Goal: Find specific page/section: Find specific page/section

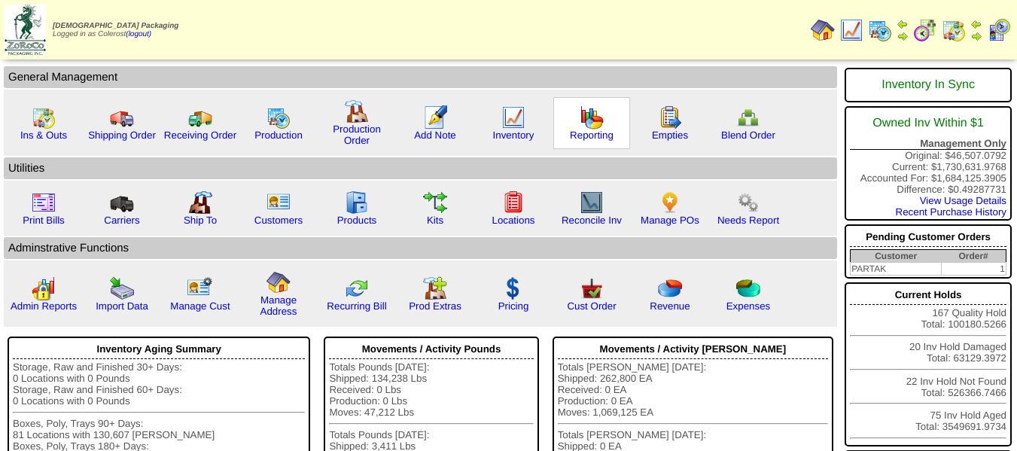
click at [589, 124] on img at bounding box center [591, 117] width 24 height 24
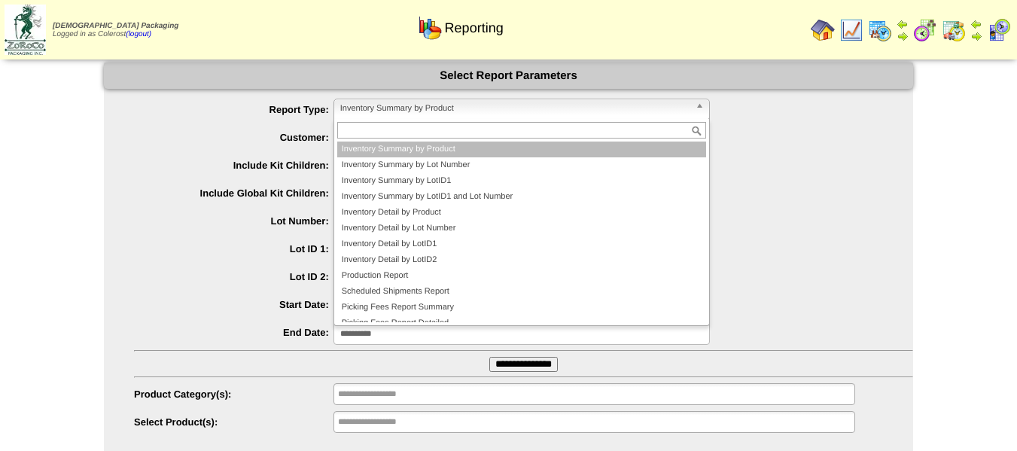
click at [442, 103] on span "Inventory Summary by Product" at bounding box center [514, 108] width 349 height 18
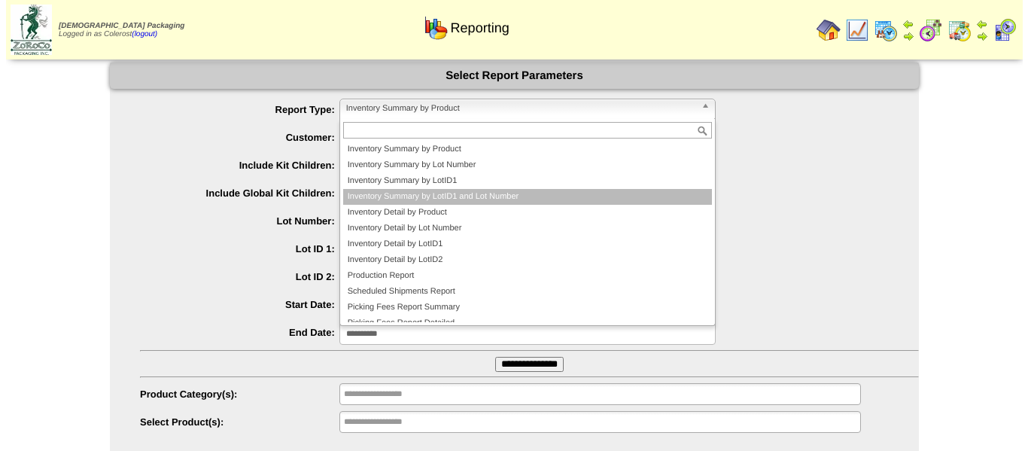
scroll to position [41, 0]
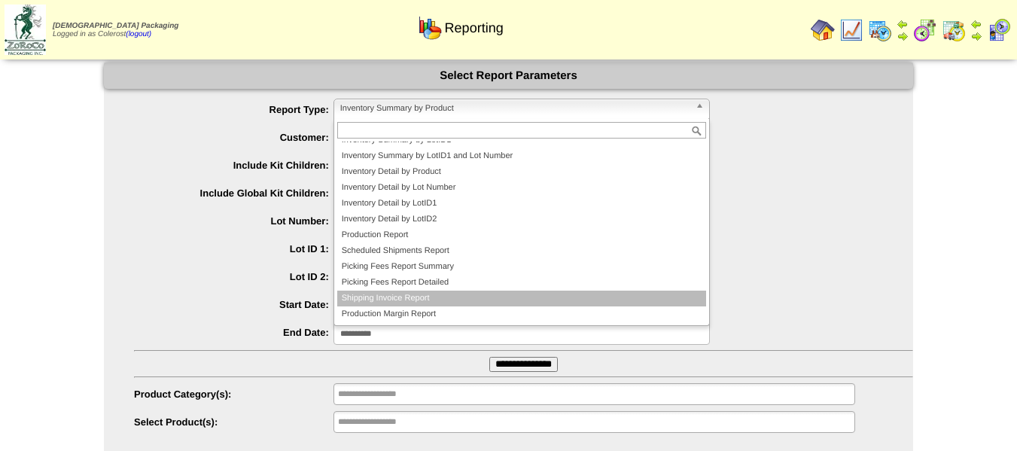
click at [409, 294] on li "Shipping Invoice Report" at bounding box center [521, 298] width 369 height 16
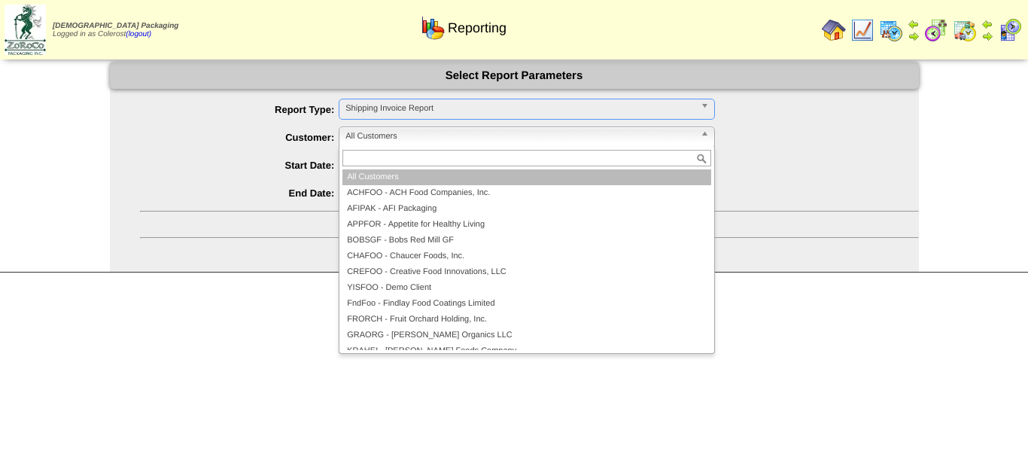
click at [400, 138] on span "All Customers" at bounding box center [519, 136] width 349 height 18
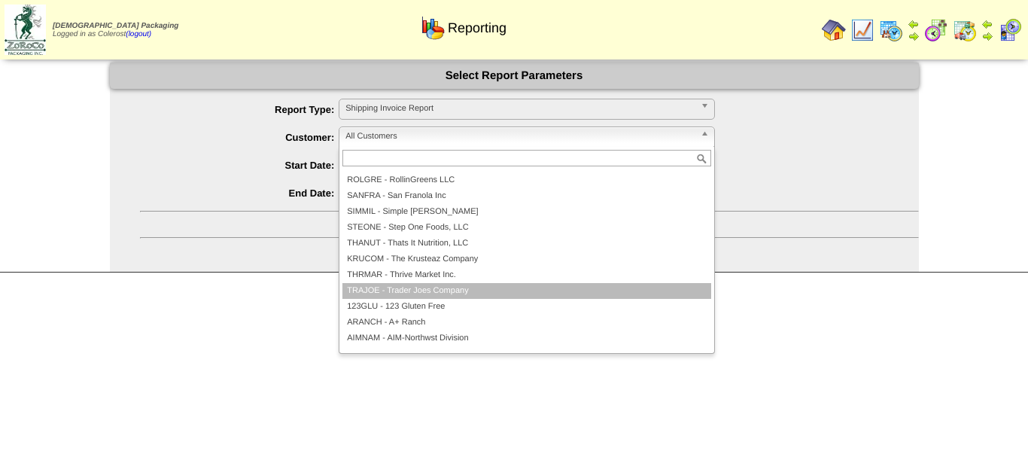
scroll to position [452, 0]
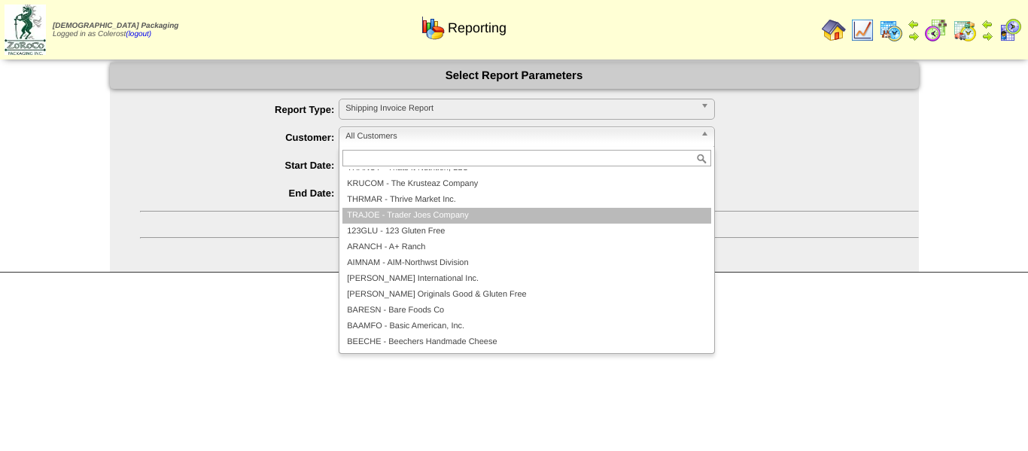
click at [397, 218] on li "TRAJOE - Trader Joes Company" at bounding box center [526, 216] width 369 height 16
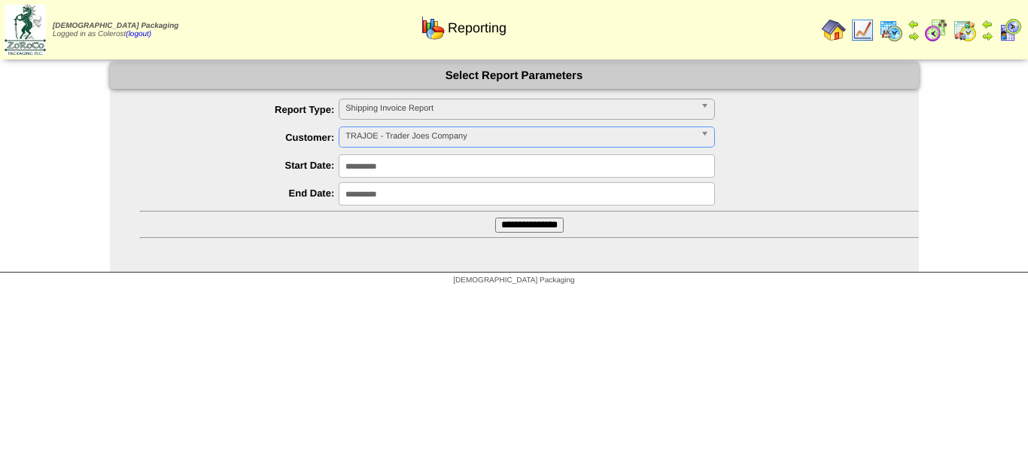
click at [505, 226] on input "**********" at bounding box center [529, 224] width 68 height 15
